Goal: Task Accomplishment & Management: Complete application form

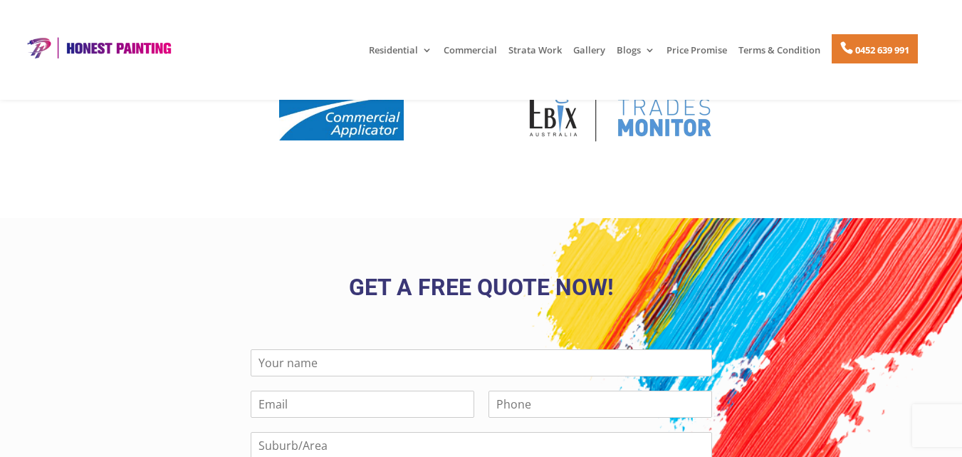
scroll to position [3244, 0]
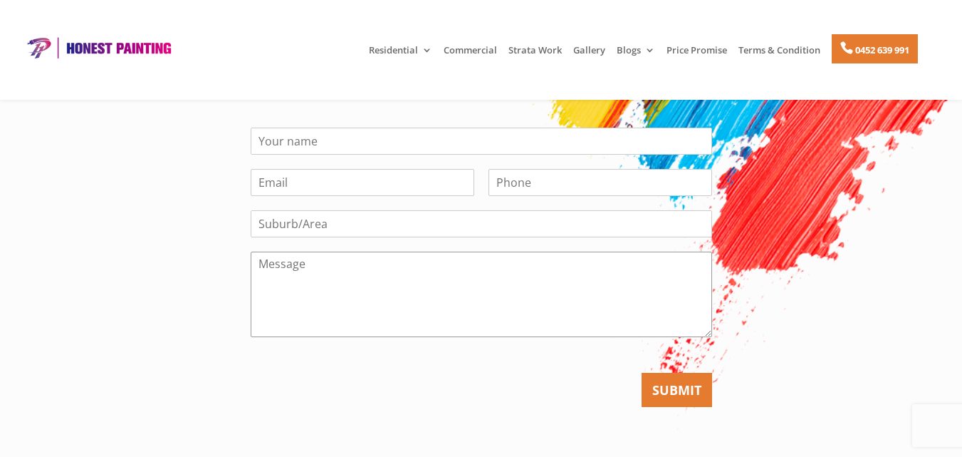
click at [565, 251] on textarea "Message" at bounding box center [482, 293] width 462 height 85
paste textarea "Lo, I’d sitametc adip-elitseddo eiusm temp incididuntutl etdo mag aliq enimadm …"
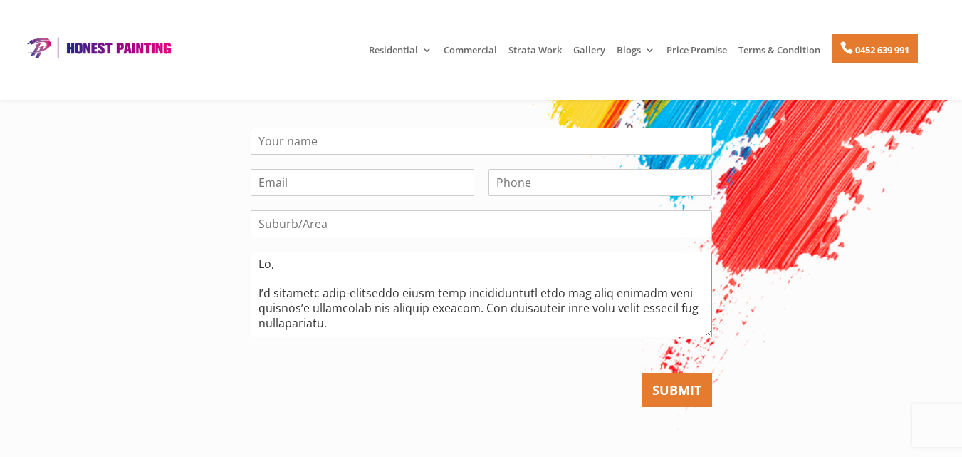
scroll to position [1358, 0]
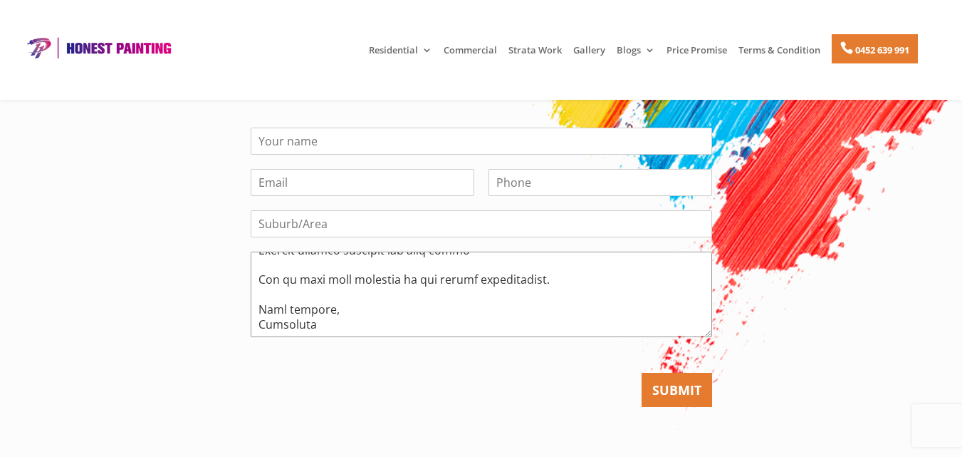
type textarea "Lo, I’d sitametc adip-elitseddo eiusm temp incididuntutl etdo mag aliq enimadm …"
click at [309, 210] on input "Suburb/Area" at bounding box center [482, 223] width 462 height 27
type input "[GEOGRAPHIC_DATA]"
type input "[DOMAIN_NAME][EMAIL_ADDRESS][DOMAIN_NAME]"
type input "00000000000"
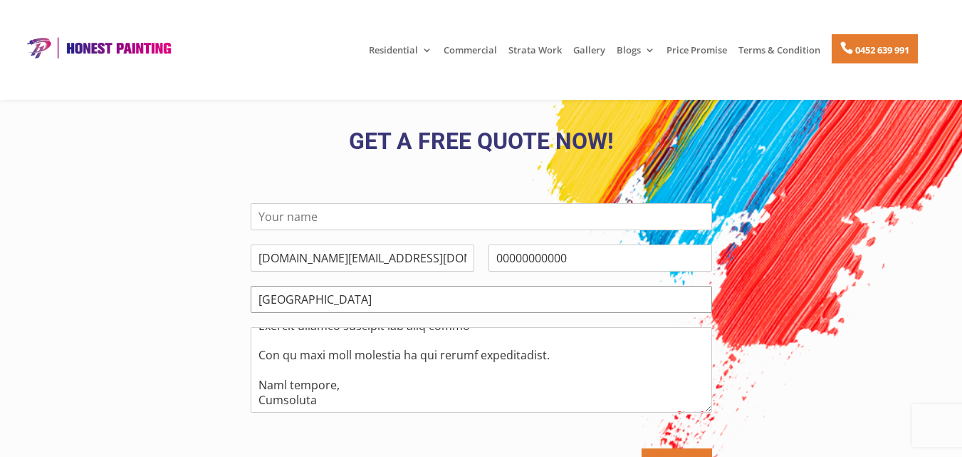
scroll to position [3160, 0]
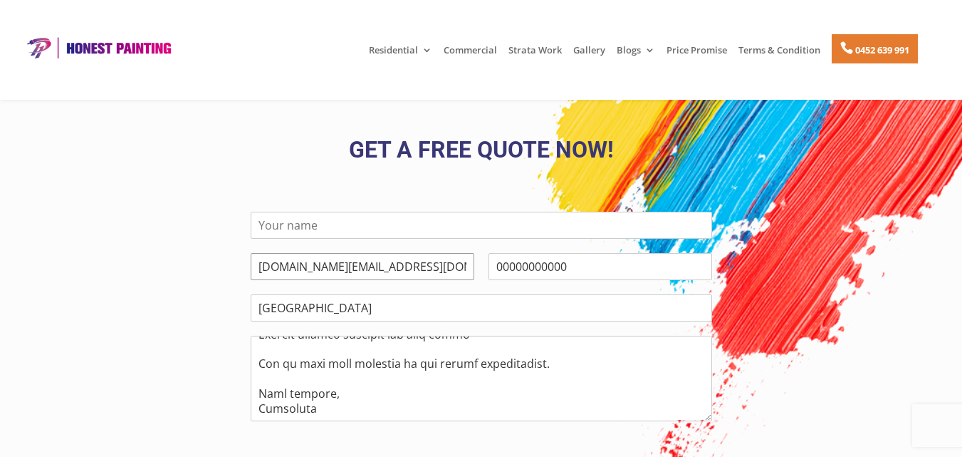
click at [291, 253] on input "[DOMAIN_NAME][EMAIL_ADDRESS][DOMAIN_NAME]" at bounding box center [363, 266] width 224 height 27
click at [369, 204] on div "Name *" at bounding box center [482, 224] width 462 height 41
click at [360, 212] on input "Name *" at bounding box center [482, 225] width 462 height 27
paste input "jaibardon"
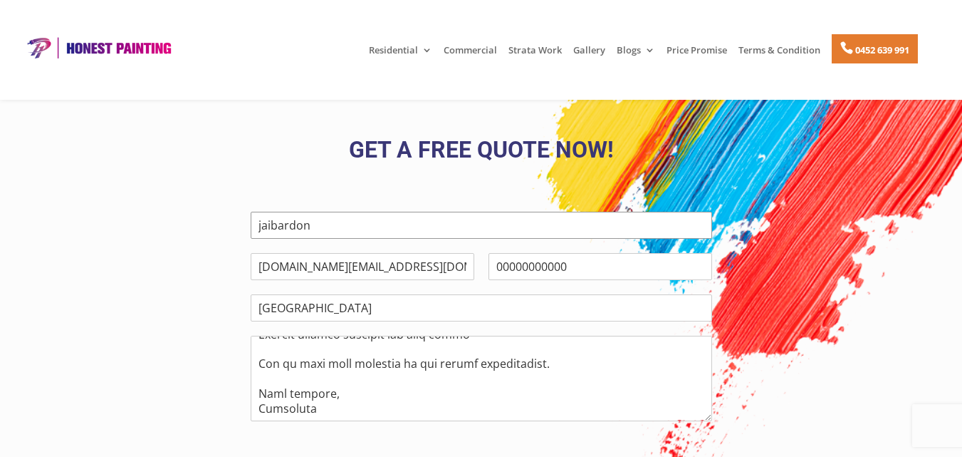
type input "jaibardon"
